Goal: Information Seeking & Learning: Learn about a topic

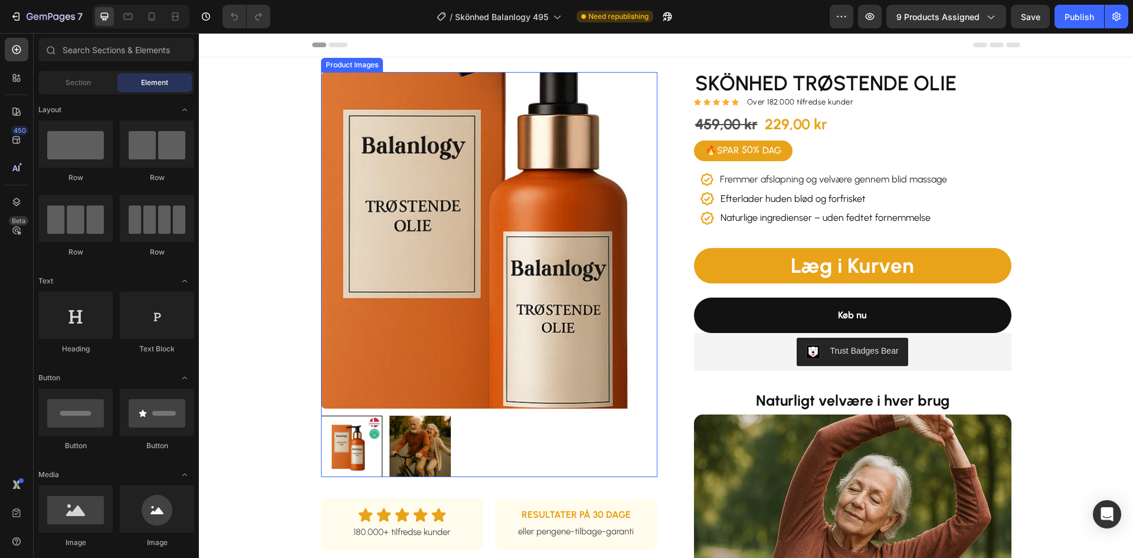
click at [471, 224] on img at bounding box center [489, 240] width 336 height 336
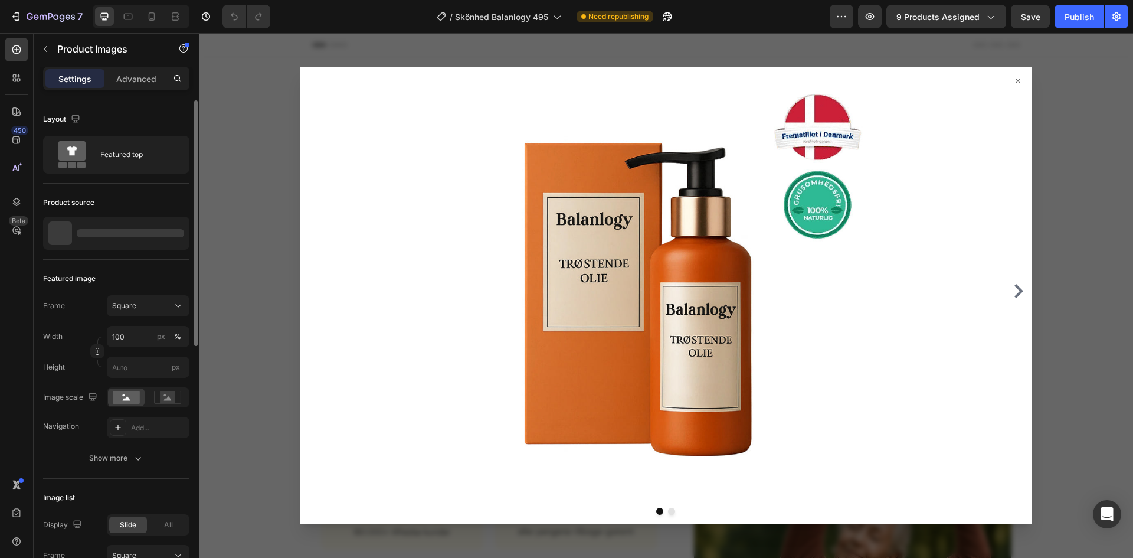
click at [102, 235] on div at bounding box center [130, 233] width 107 height 8
click at [119, 234] on p "SKÖNHED trøstende olie" at bounding box center [117, 233] width 82 height 8
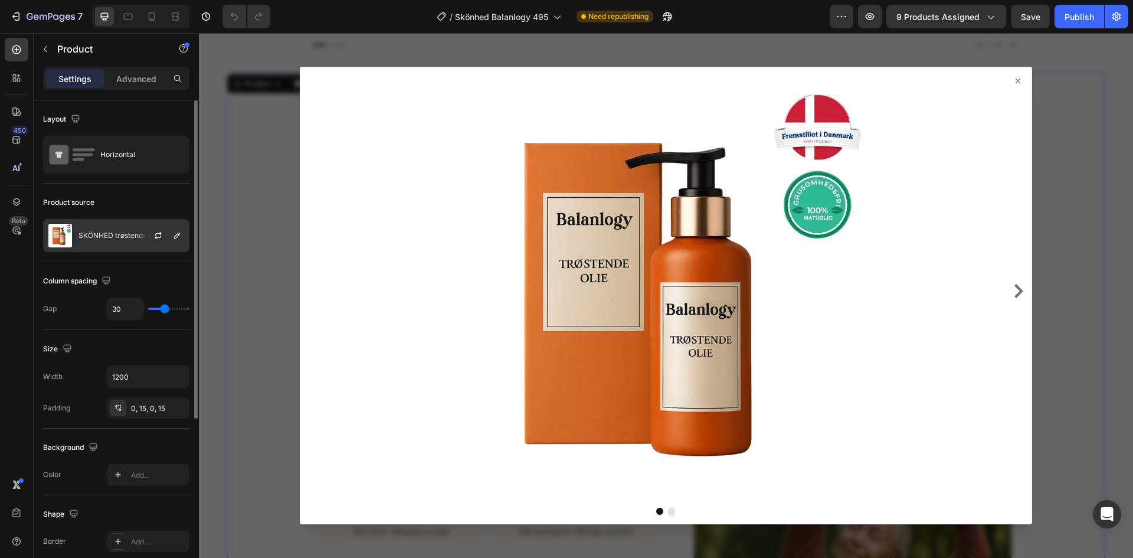
click at [116, 238] on p "SKÖNHED trøstende olie" at bounding box center [119, 235] width 82 height 8
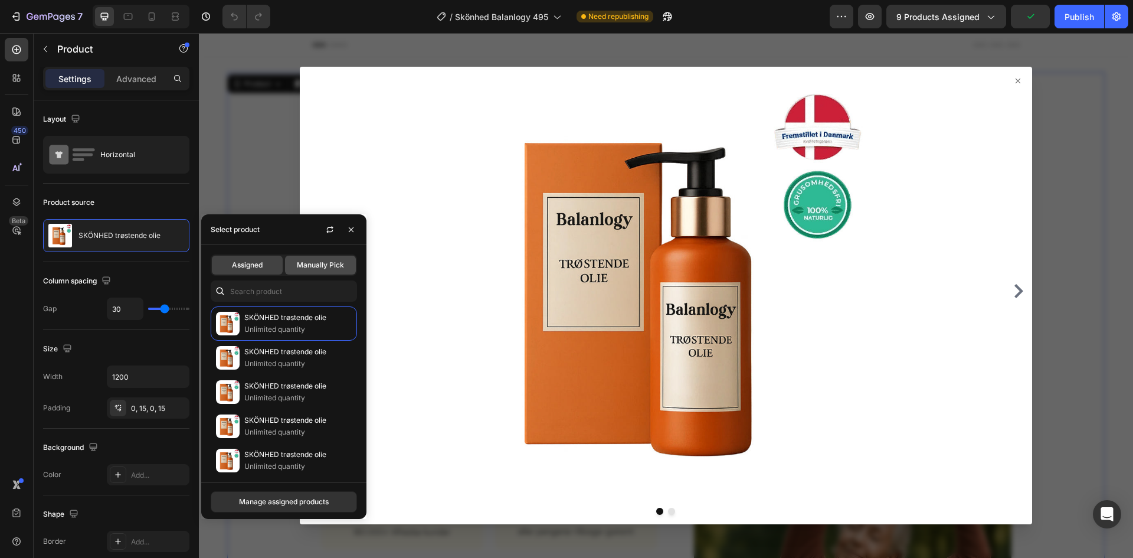
click at [319, 261] on span "Manually Pick" at bounding box center [320, 265] width 47 height 11
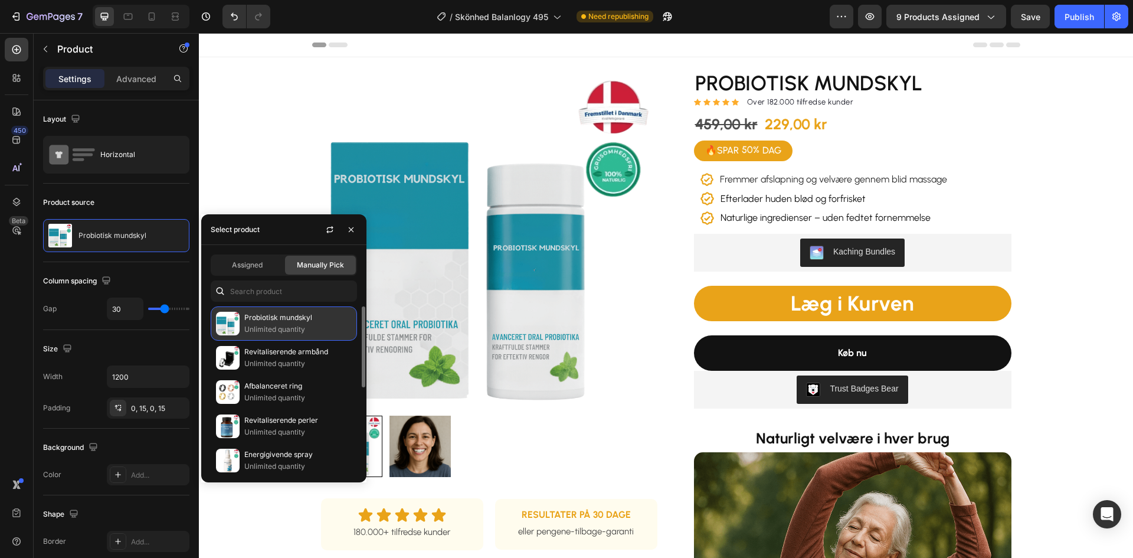
click at [283, 317] on p "Probiotisk mundskyl" at bounding box center [297, 318] width 107 height 12
click at [328, 227] on icon "button" at bounding box center [329, 229] width 9 height 9
click at [248, 260] on span "Assigned" at bounding box center [247, 265] width 31 height 11
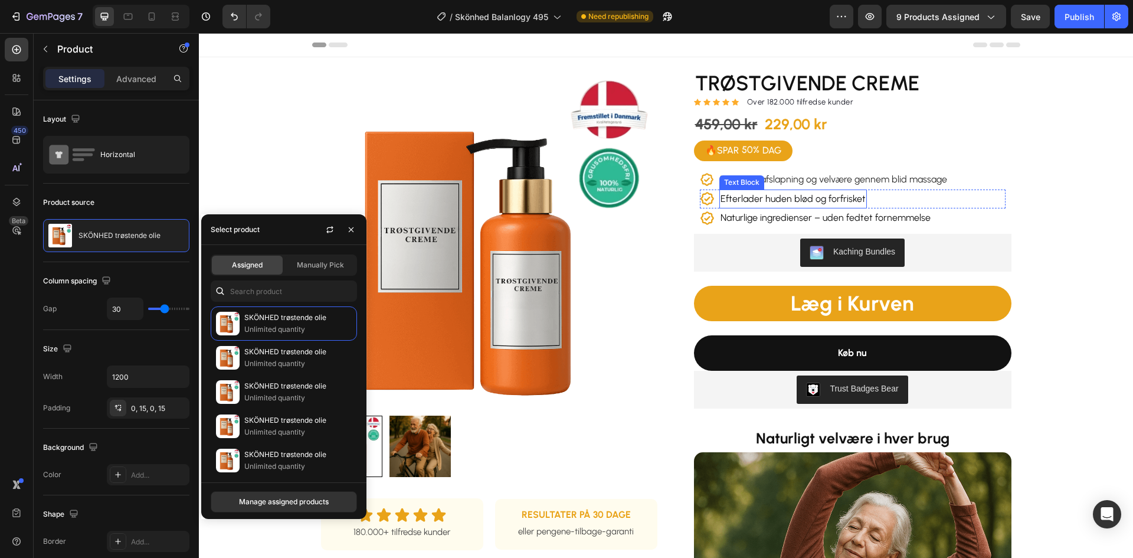
click at [780, 186] on p "Fremmer afslapning og velvære gennem blid massage" at bounding box center [833, 179] width 227 height 17
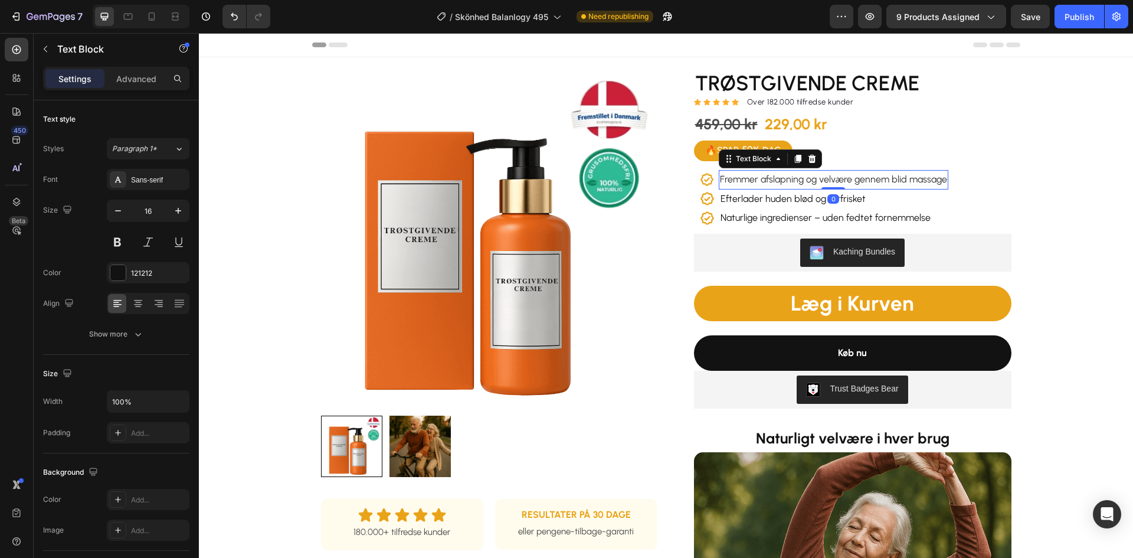
click at [783, 182] on span "Fremmer afslapning og velvære gennem blid massage" at bounding box center [833, 179] width 227 height 11
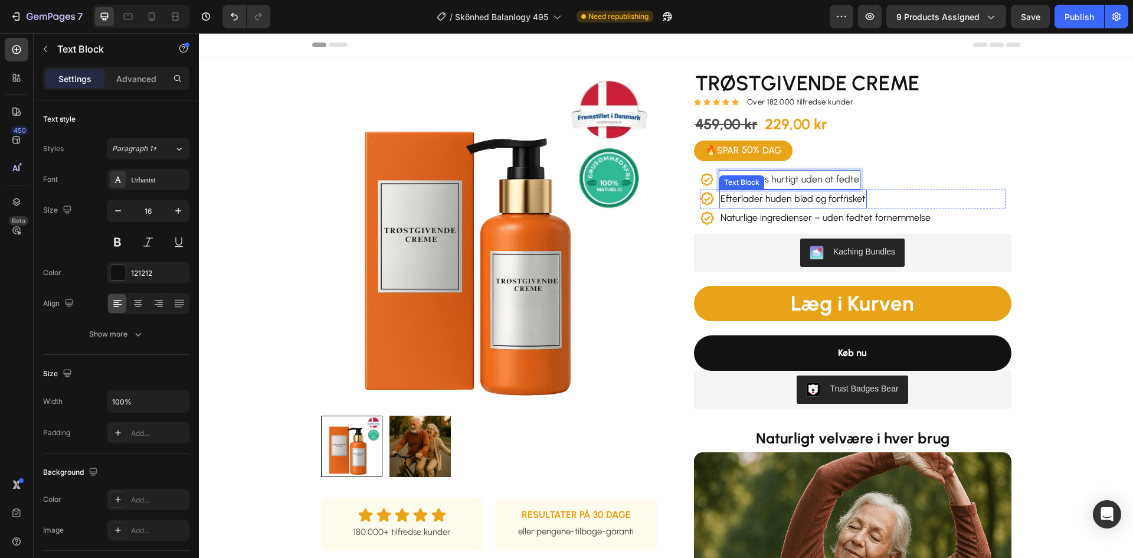
click at [751, 201] on p "Efterlader huden blød og forfrisket" at bounding box center [793, 199] width 145 height 17
click at [771, 214] on p "Naturlige ingredienser – uden fedtet fornemmelse" at bounding box center [826, 217] width 210 height 17
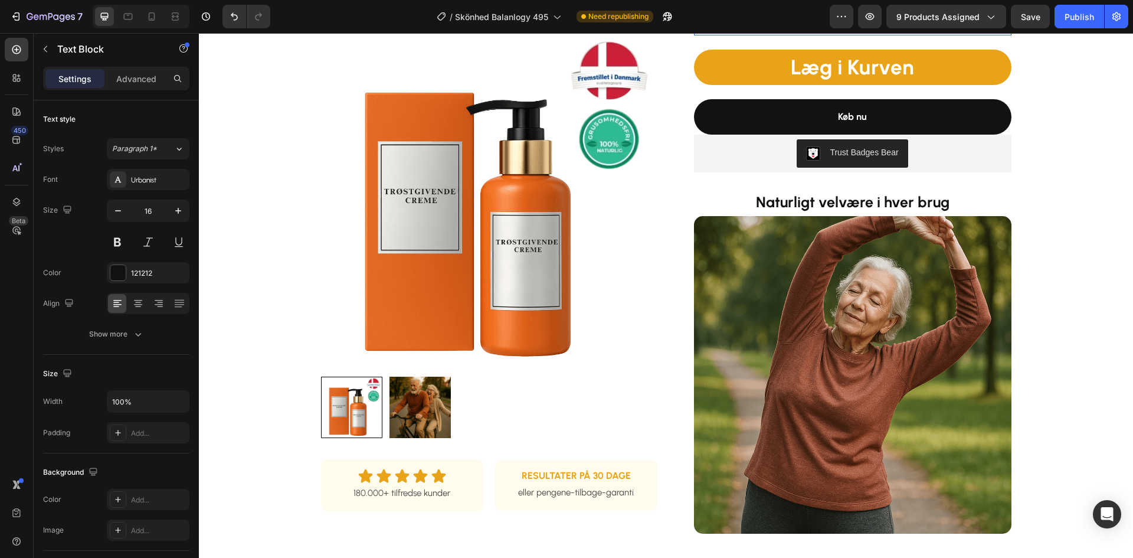
scroll to position [295, 0]
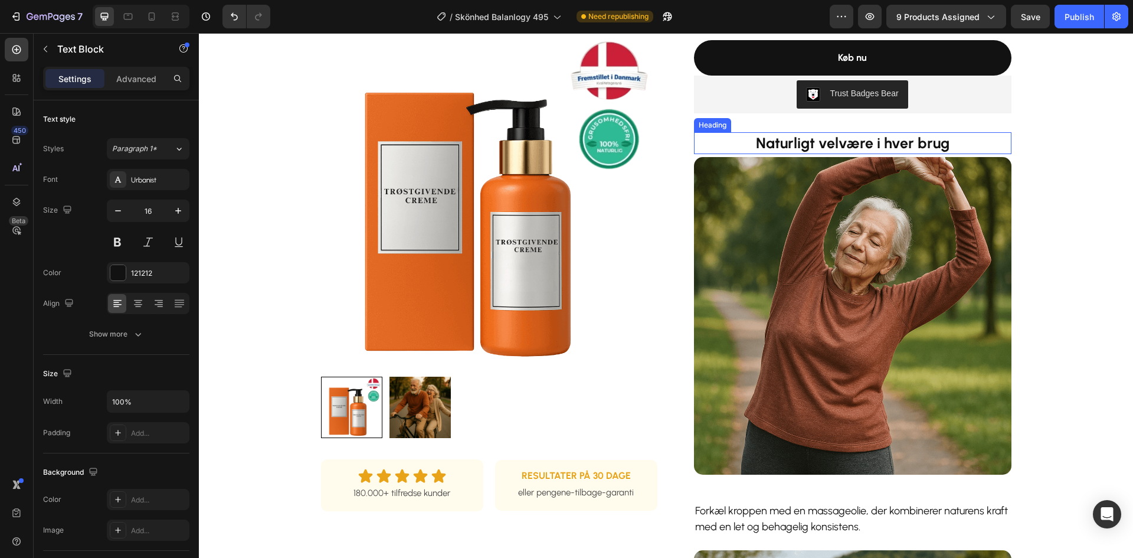
click at [833, 148] on strong "Naturligt velvære i hver brug" at bounding box center [853, 143] width 194 height 18
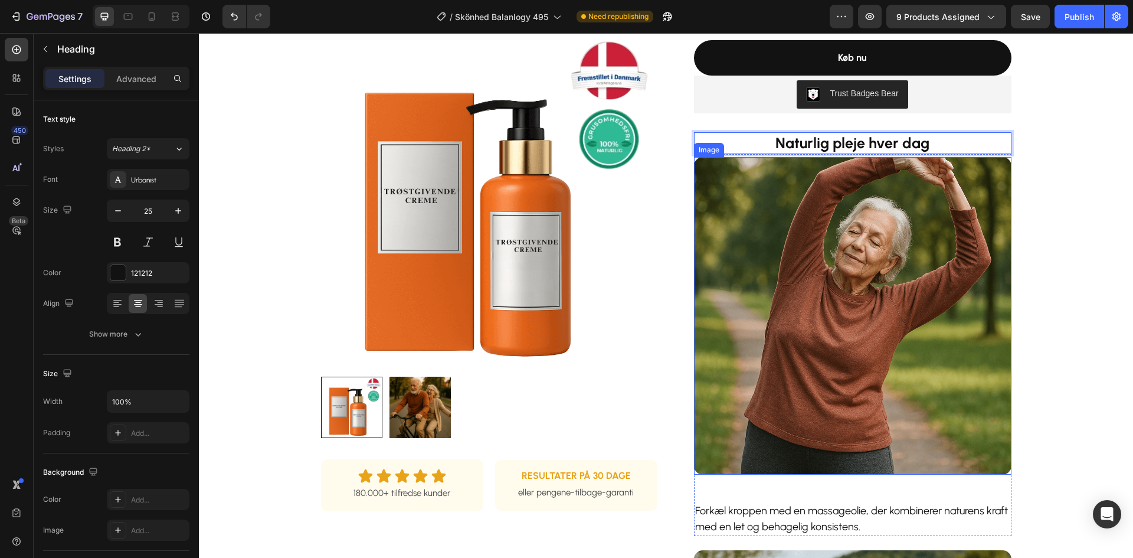
scroll to position [472, 0]
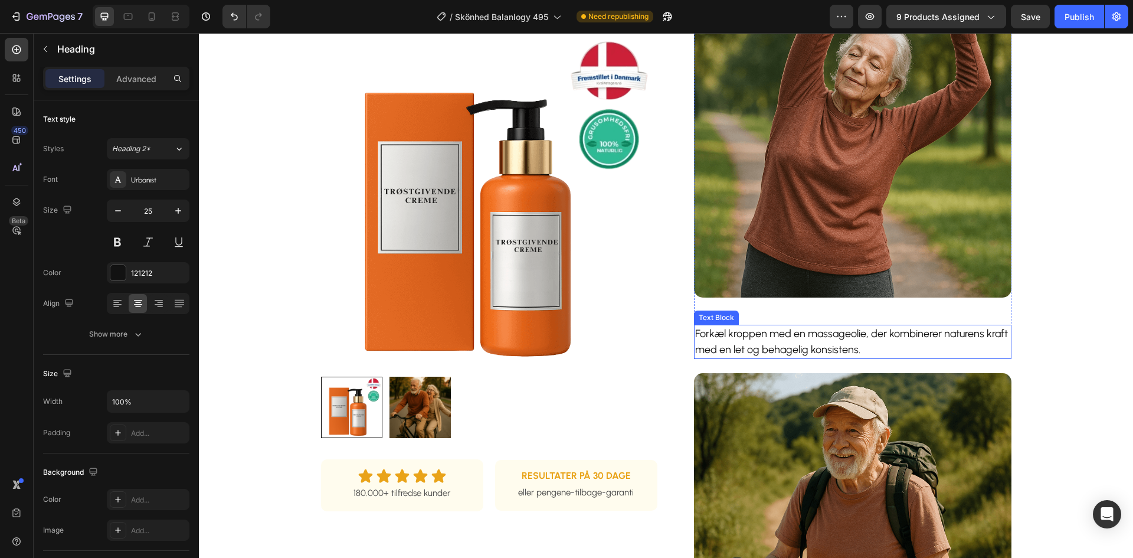
click at [778, 342] on p "Forkæl kroppen med en massageolie, der kombinerer naturens kraft med en let og …" at bounding box center [852, 342] width 315 height 32
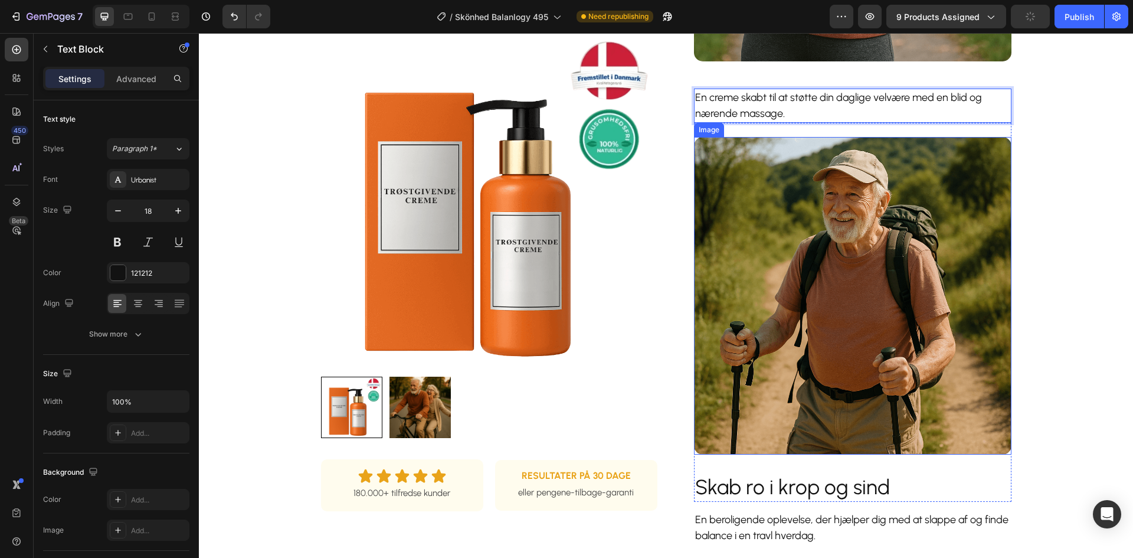
scroll to position [826, 0]
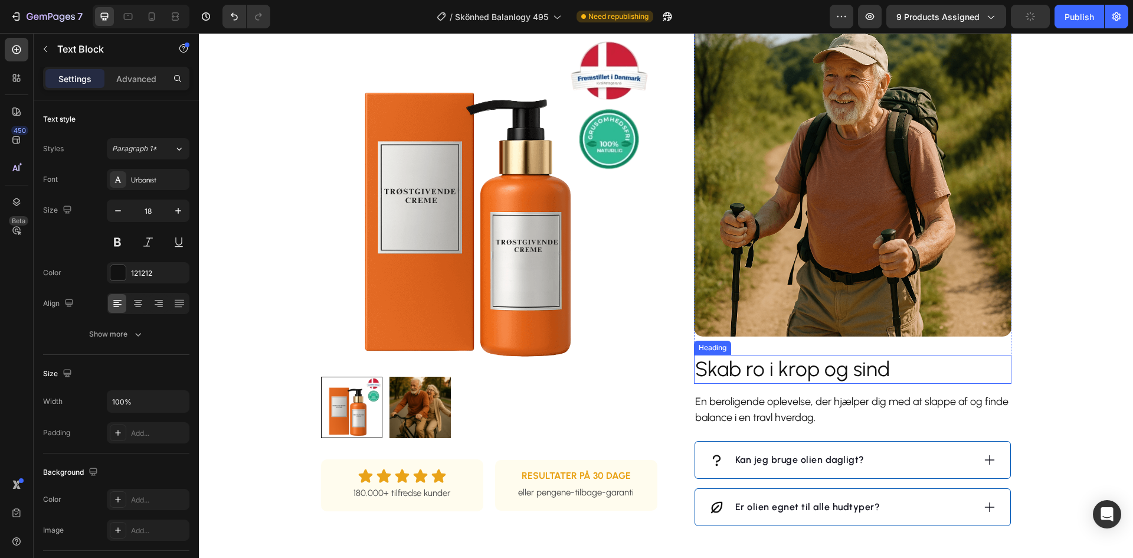
click at [789, 365] on h2 "Skab ro i krop og sind" at bounding box center [852, 370] width 317 height 30
click at [789, 368] on h2 "Skab ro i krop og sind" at bounding box center [852, 370] width 317 height 30
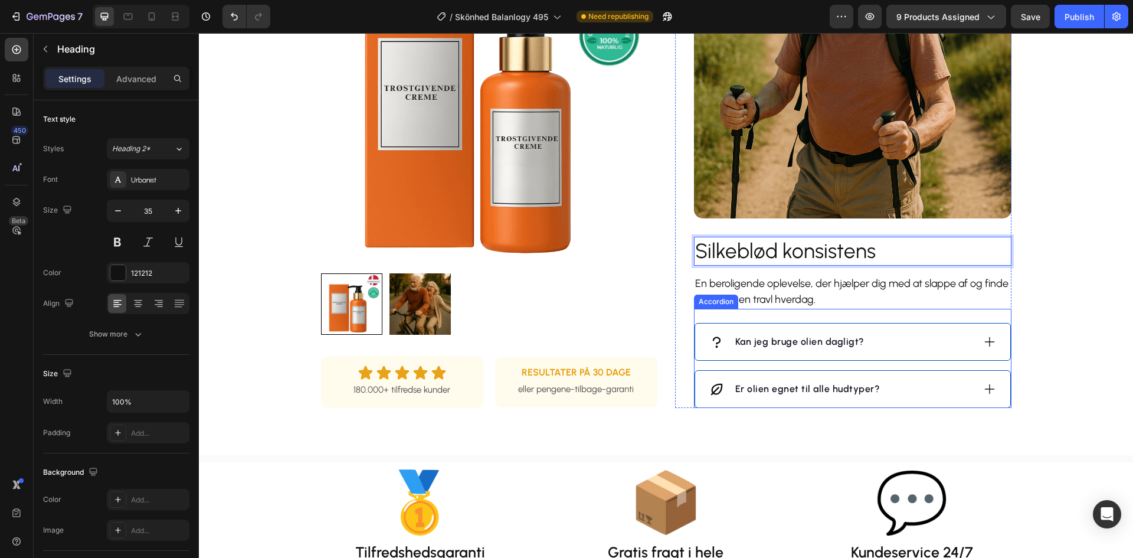
click at [788, 286] on p "En beroligende oplevelse, der hjælper dig med at slappe af og finde balance i e…" at bounding box center [852, 292] width 315 height 32
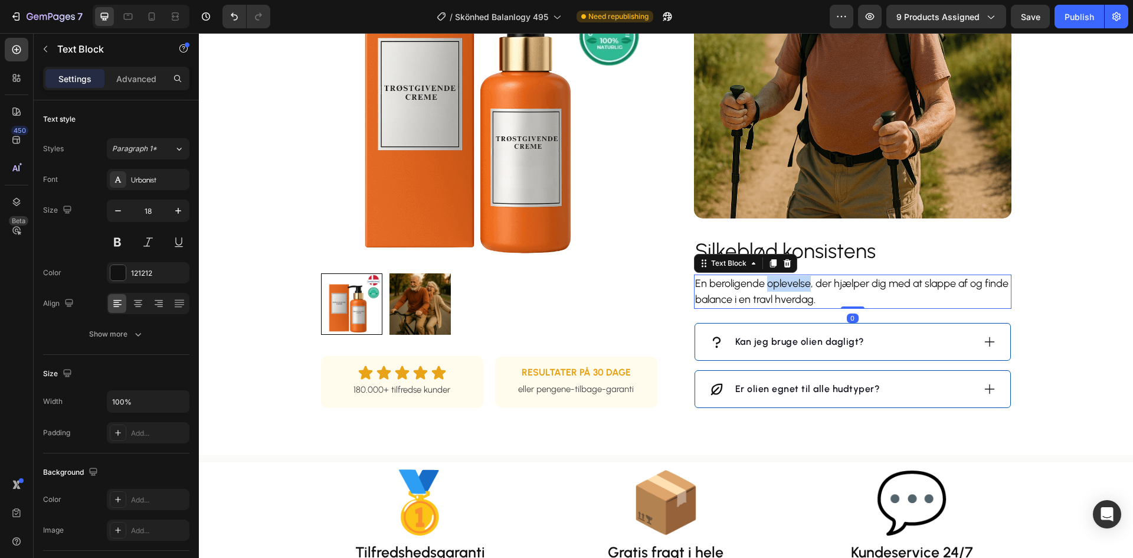
click at [788, 286] on p "En beroligende oplevelse, der hjælper dig med at slappe af og finde balance i e…" at bounding box center [852, 292] width 315 height 32
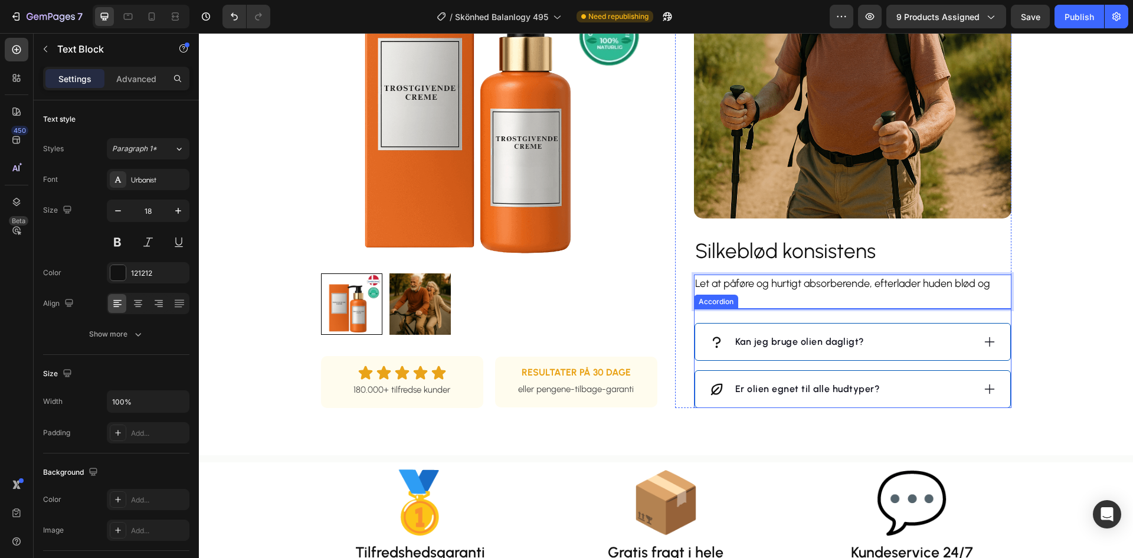
click at [941, 309] on div "Kan jeg bruge olien dagligt? Er olien egnet til alle hudtyper? Accordion" at bounding box center [852, 358] width 317 height 99
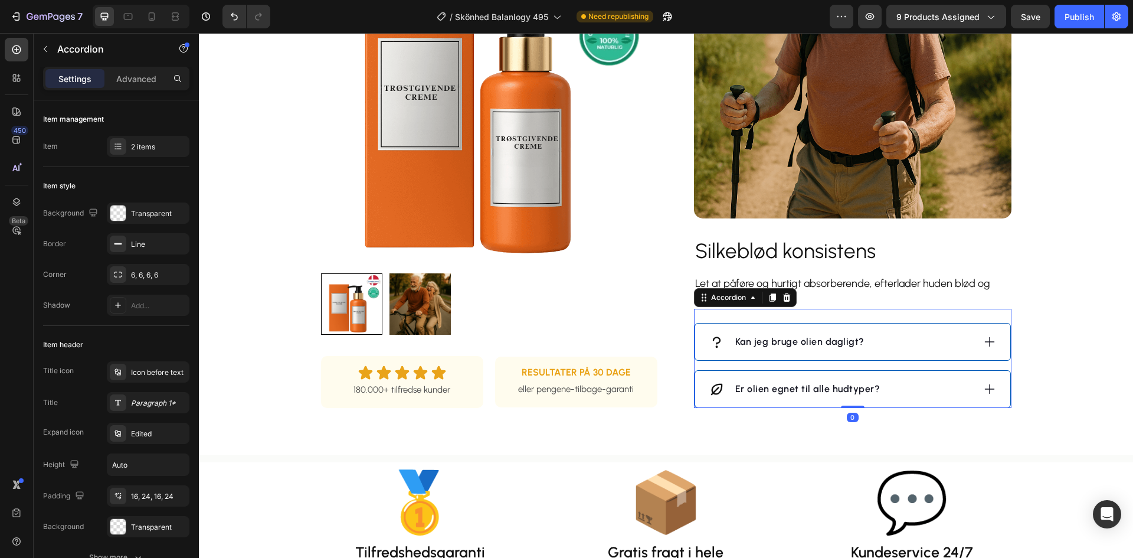
click at [898, 351] on div "Kan jeg bruge olien dagligt?" at bounding box center [852, 341] width 315 height 37
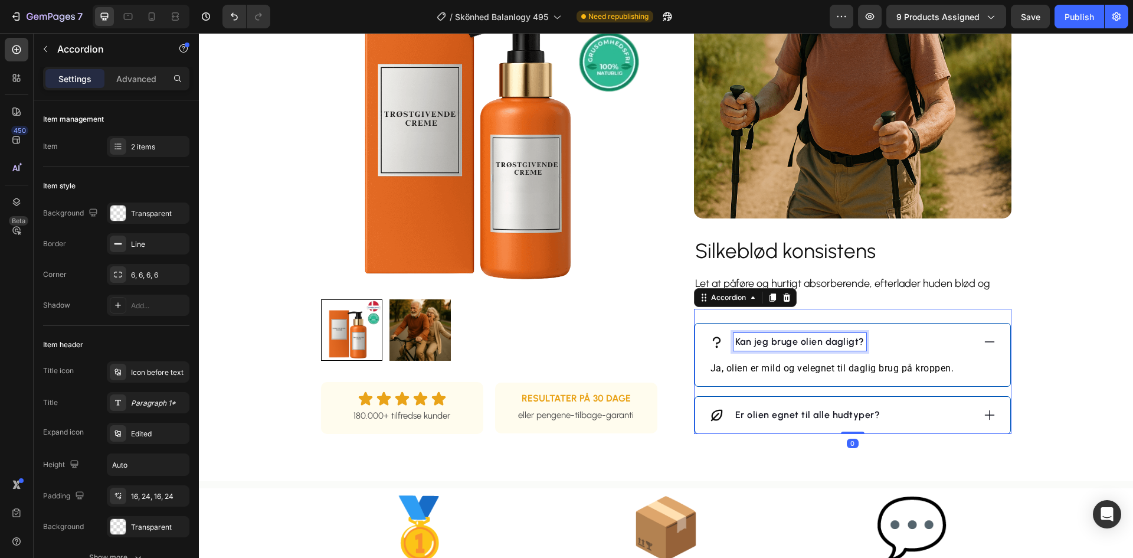
click at [826, 342] on p "Kan jeg bruge olien dagligt?" at bounding box center [799, 342] width 129 height 14
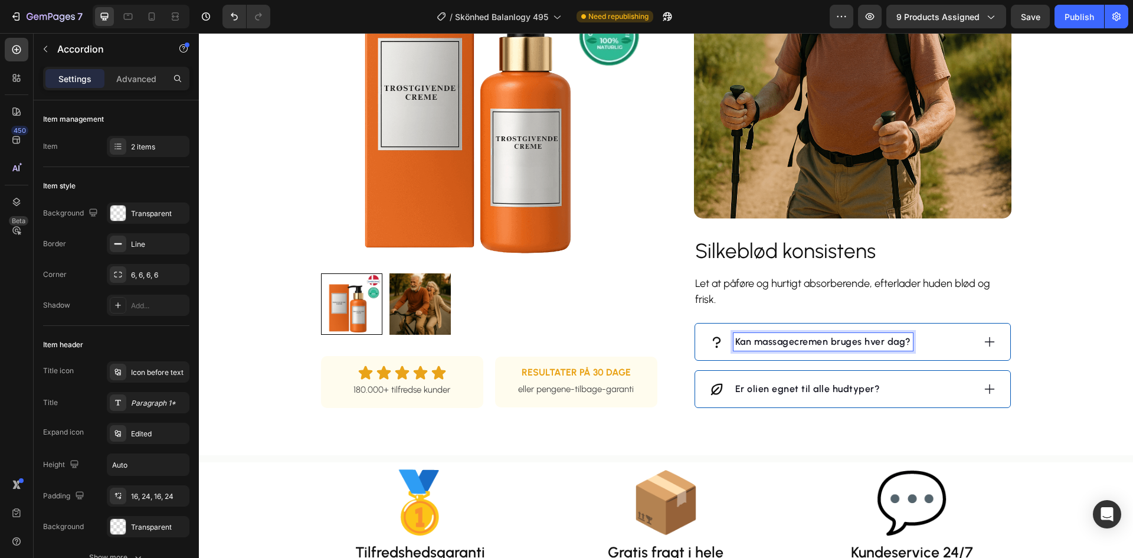
click at [983, 341] on icon at bounding box center [989, 341] width 13 height 13
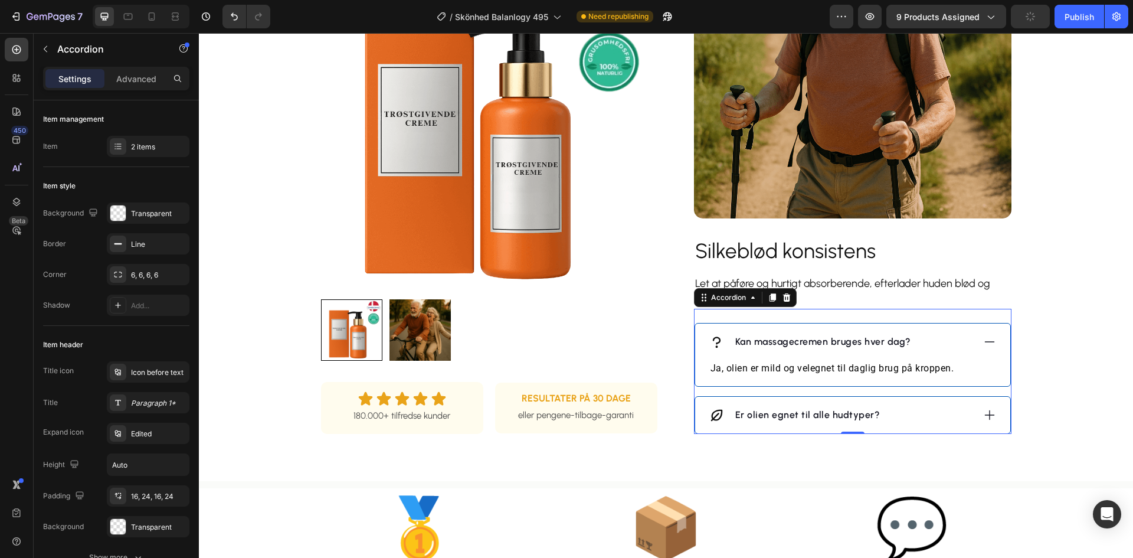
click at [829, 368] on p "Ja, olien er mild og velegnet til daglig brug på kroppen." at bounding box center [853, 368] width 284 height 14
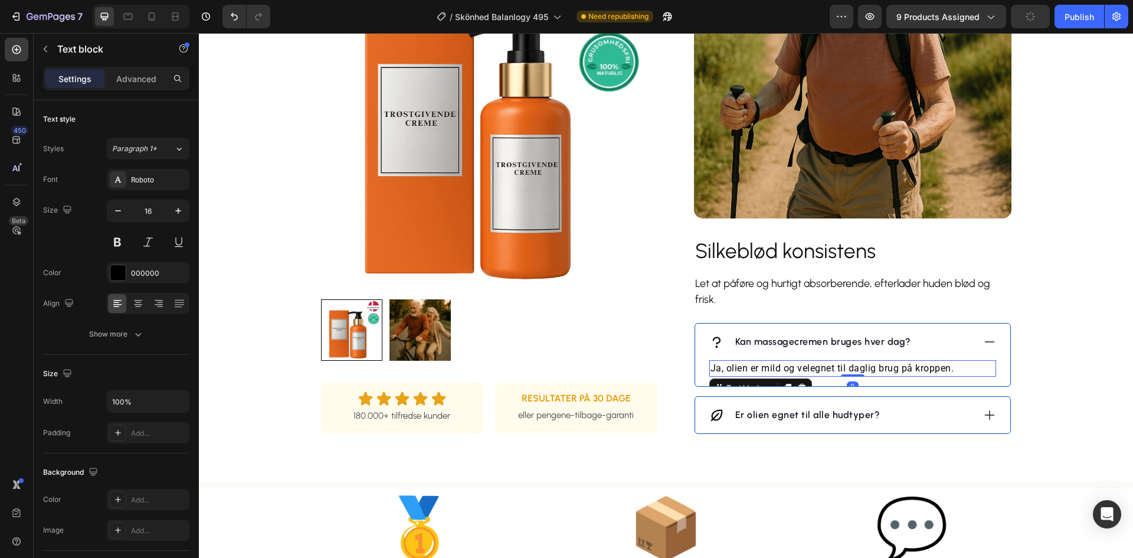
click at [829, 368] on p "Ja, olien er mild og velegnet til daglig brug på kroppen." at bounding box center [853, 368] width 284 height 14
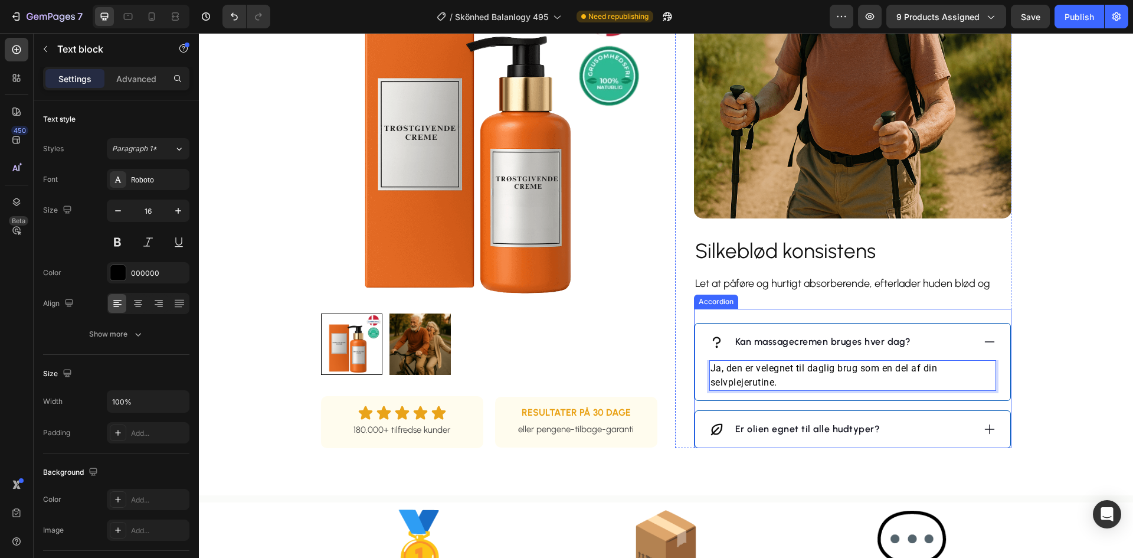
click at [983, 428] on icon at bounding box center [989, 429] width 13 height 13
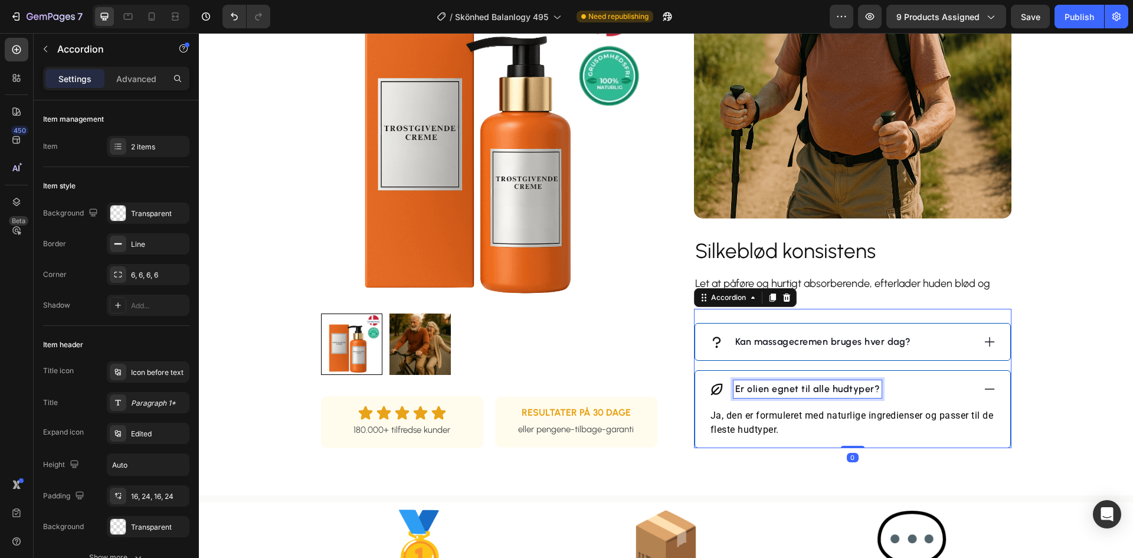
click at [820, 391] on p "Er olien egnet til alle hudtyper?" at bounding box center [807, 389] width 145 height 14
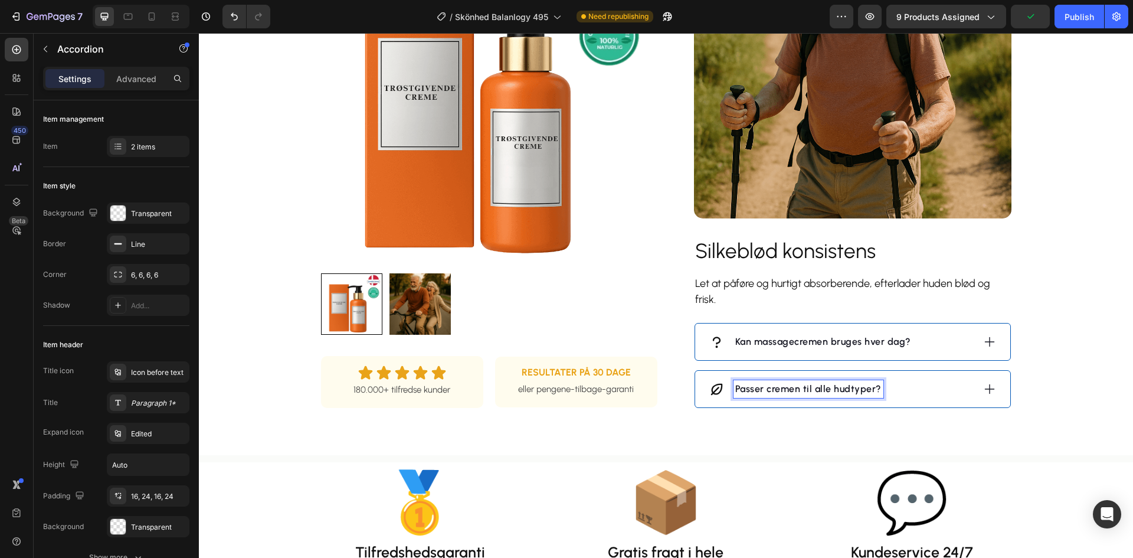
click at [998, 392] on div "Passer cremen til alle hudtyper?" at bounding box center [852, 389] width 315 height 37
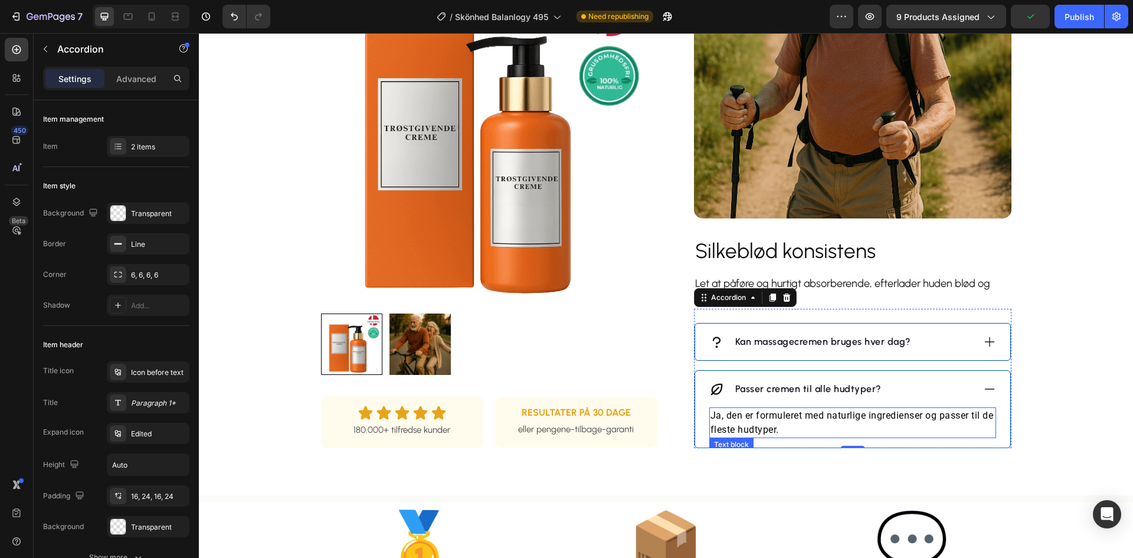
click at [843, 415] on p "Ja, den er formuleret med naturlige ingredienser og passer til de fleste hudtyp…" at bounding box center [853, 422] width 284 height 28
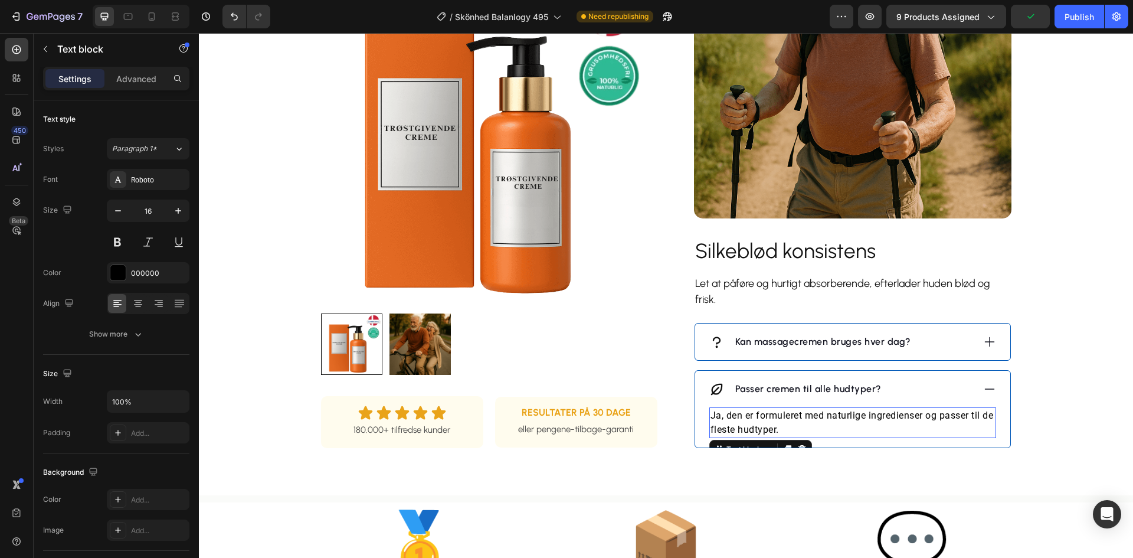
click at [843, 415] on p "Ja, den er formuleret med naturlige ingredienser og passer til de fleste hudtyp…" at bounding box center [853, 422] width 284 height 28
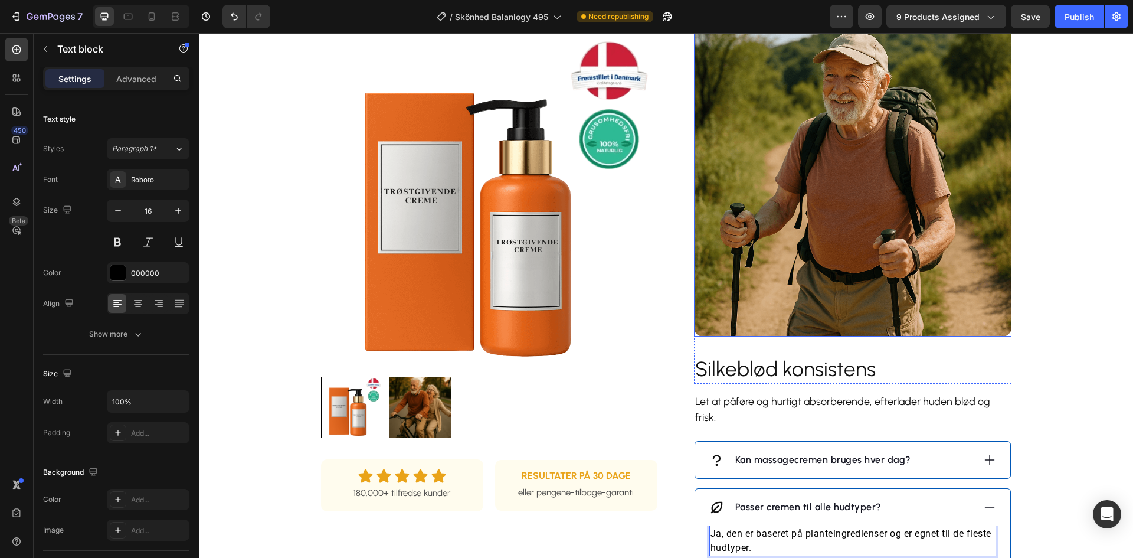
scroll to position [767, 0]
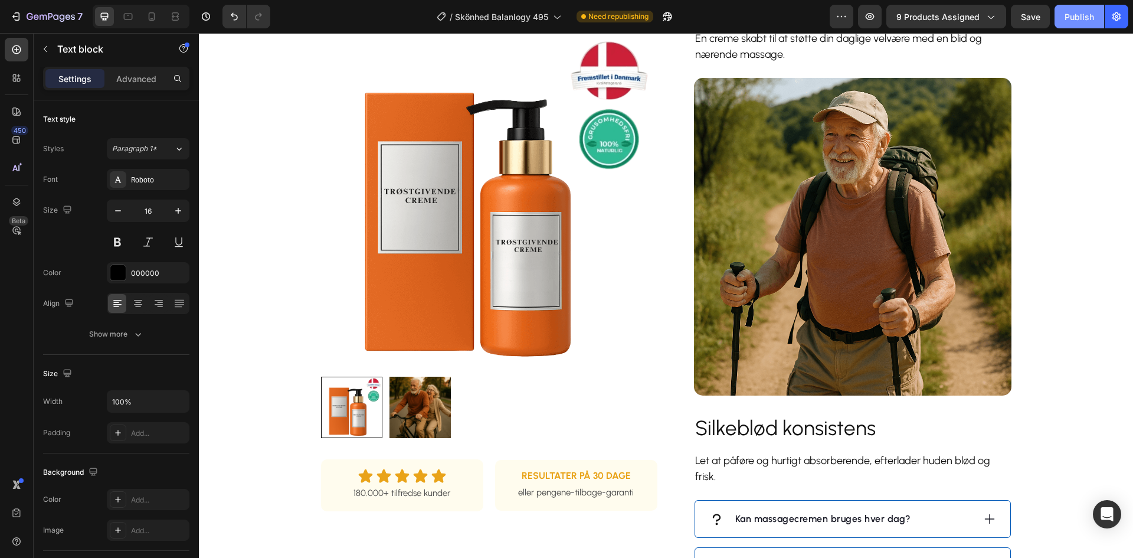
click at [1081, 11] on div "Publish" at bounding box center [1080, 17] width 30 height 12
